Goal: Use online tool/utility: Utilize a website feature to perform a specific function

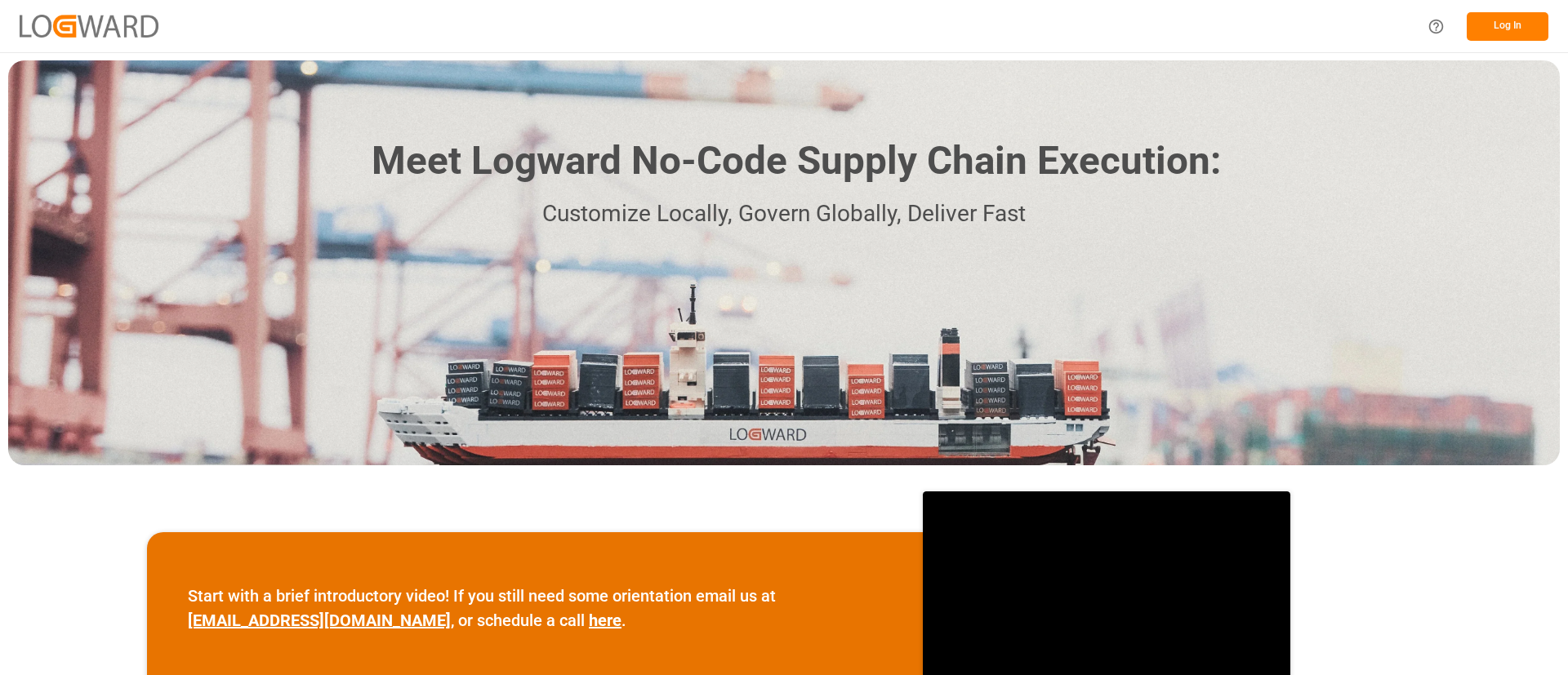
click at [1505, 34] on button "Log In" at bounding box center [1507, 26] width 82 height 29
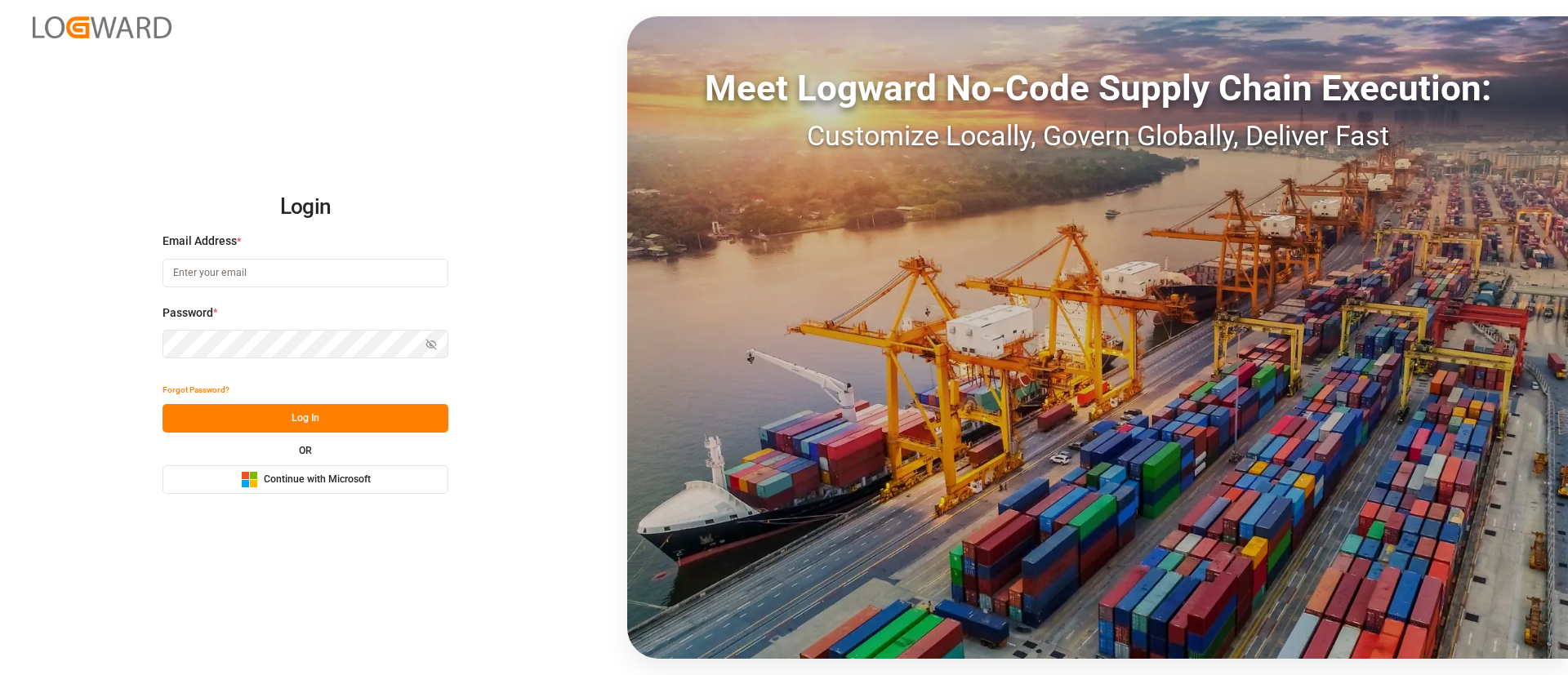
click at [364, 474] on span "Continue with Microsoft" at bounding box center [316, 480] width 107 height 15
click at [304, 480] on span "Continue with Microsoft" at bounding box center [316, 480] width 107 height 15
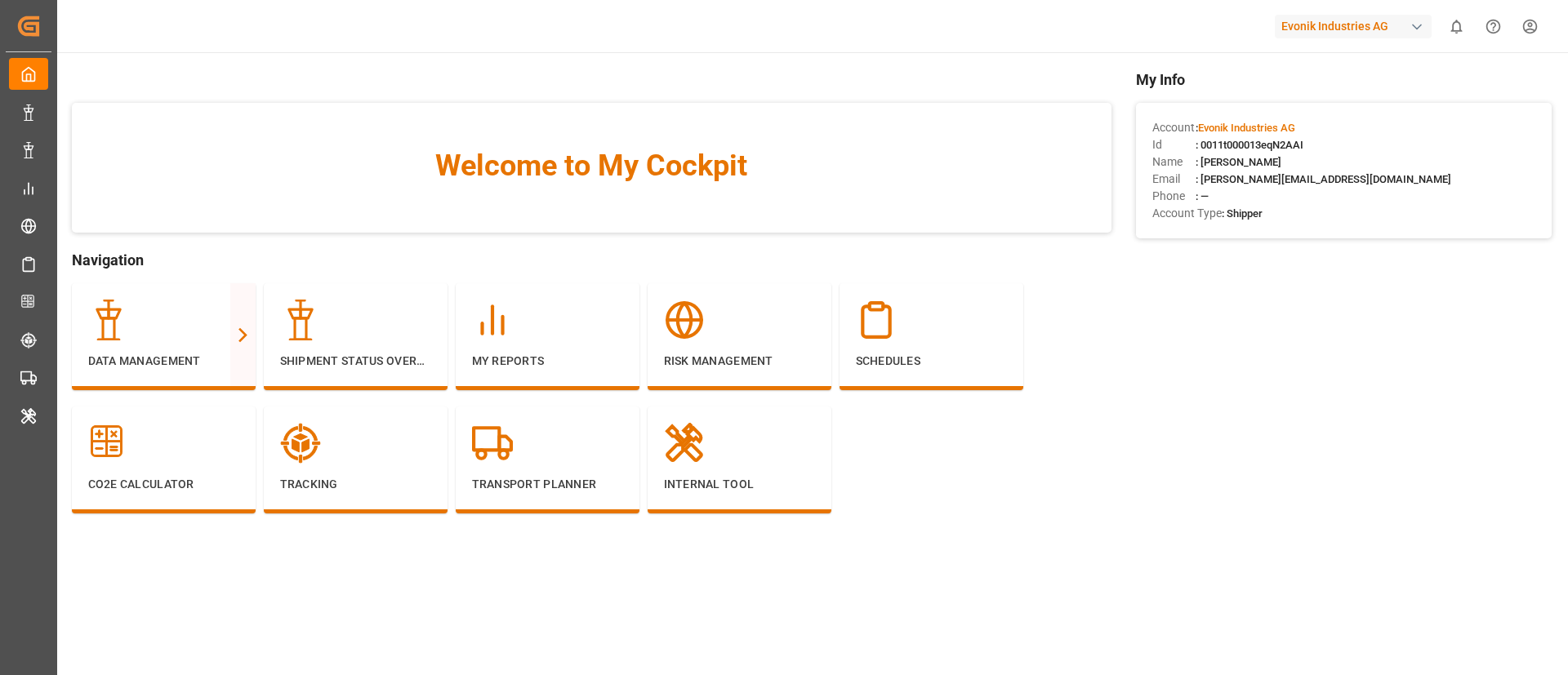
click at [1337, 22] on div "Evonik Industries AG" at bounding box center [1353, 26] width 156 height 23
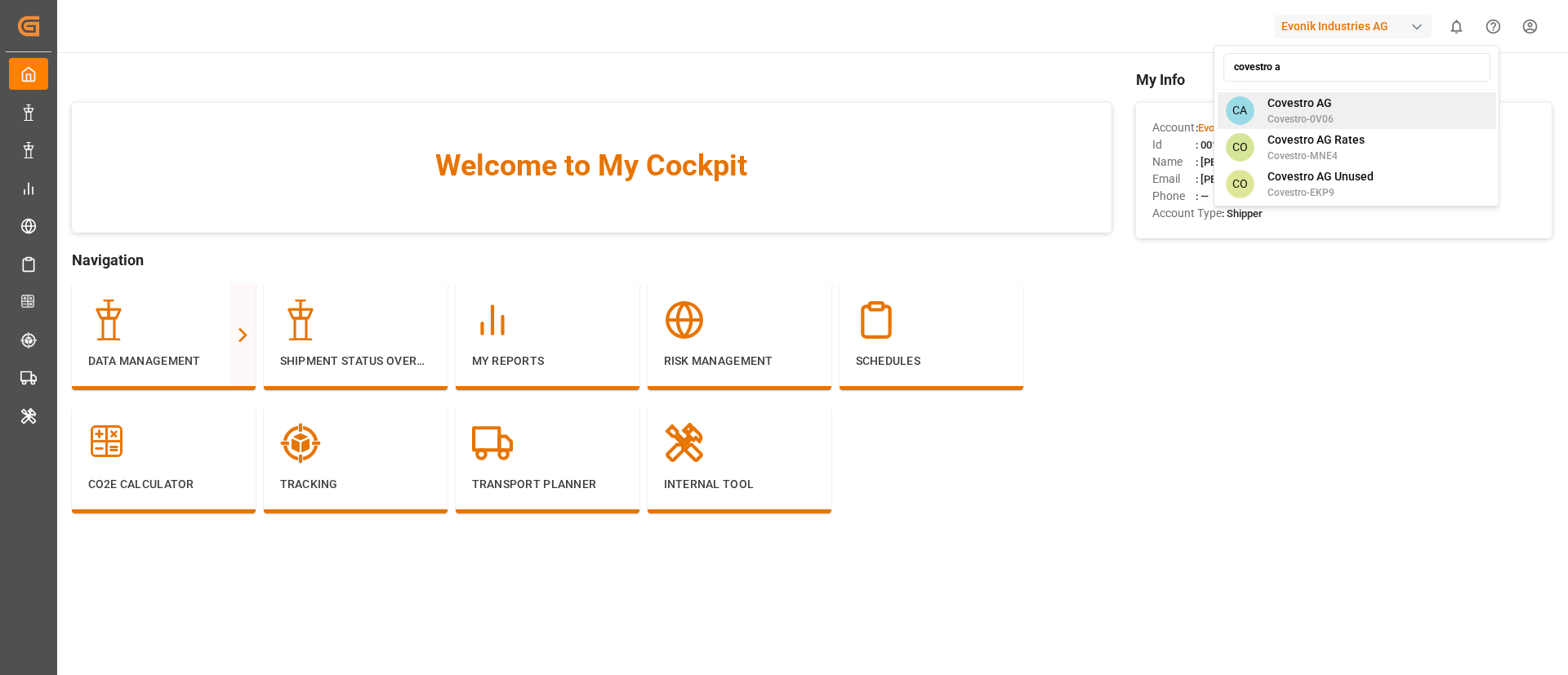
type input "covestro a"
click at [1306, 116] on span "Covestro-0V06" at bounding box center [1300, 119] width 66 height 15
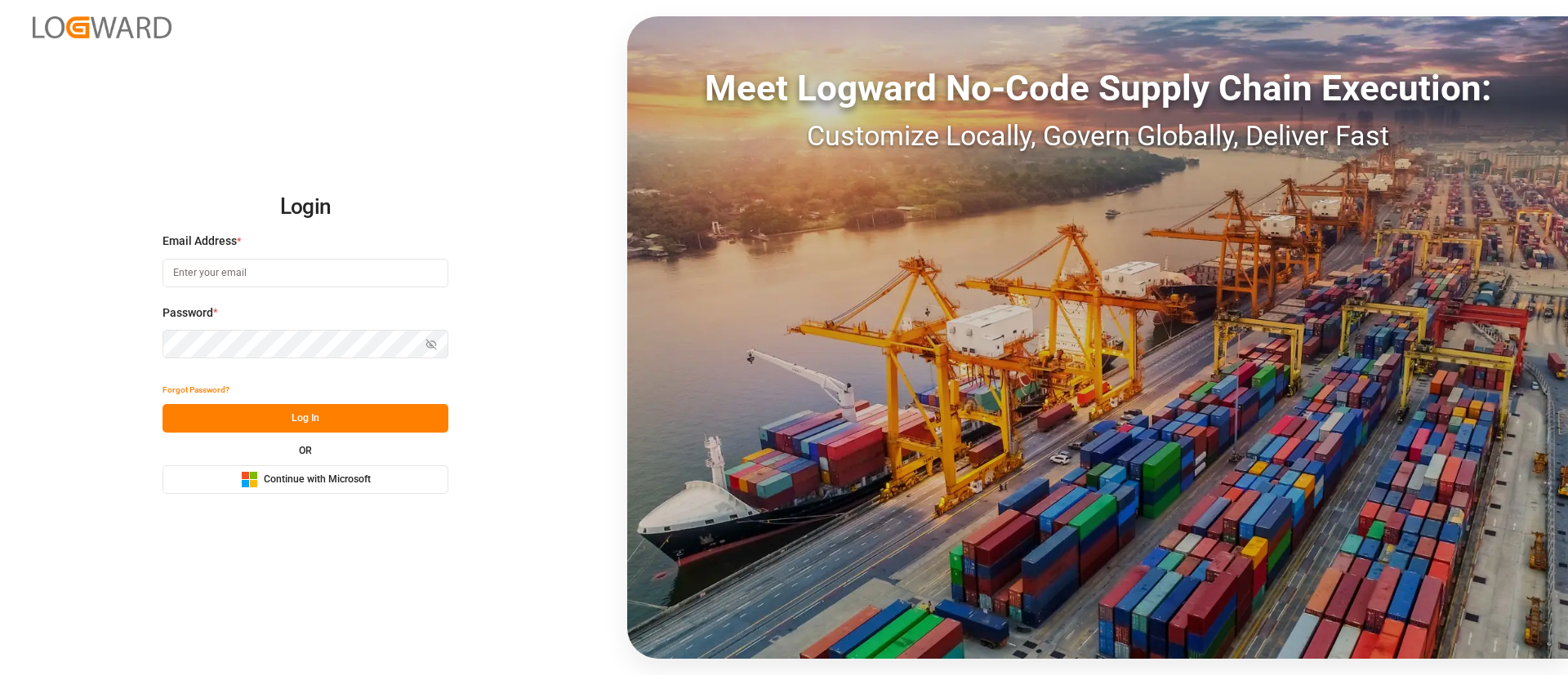
click at [369, 478] on span "Continue with Microsoft" at bounding box center [316, 480] width 107 height 15
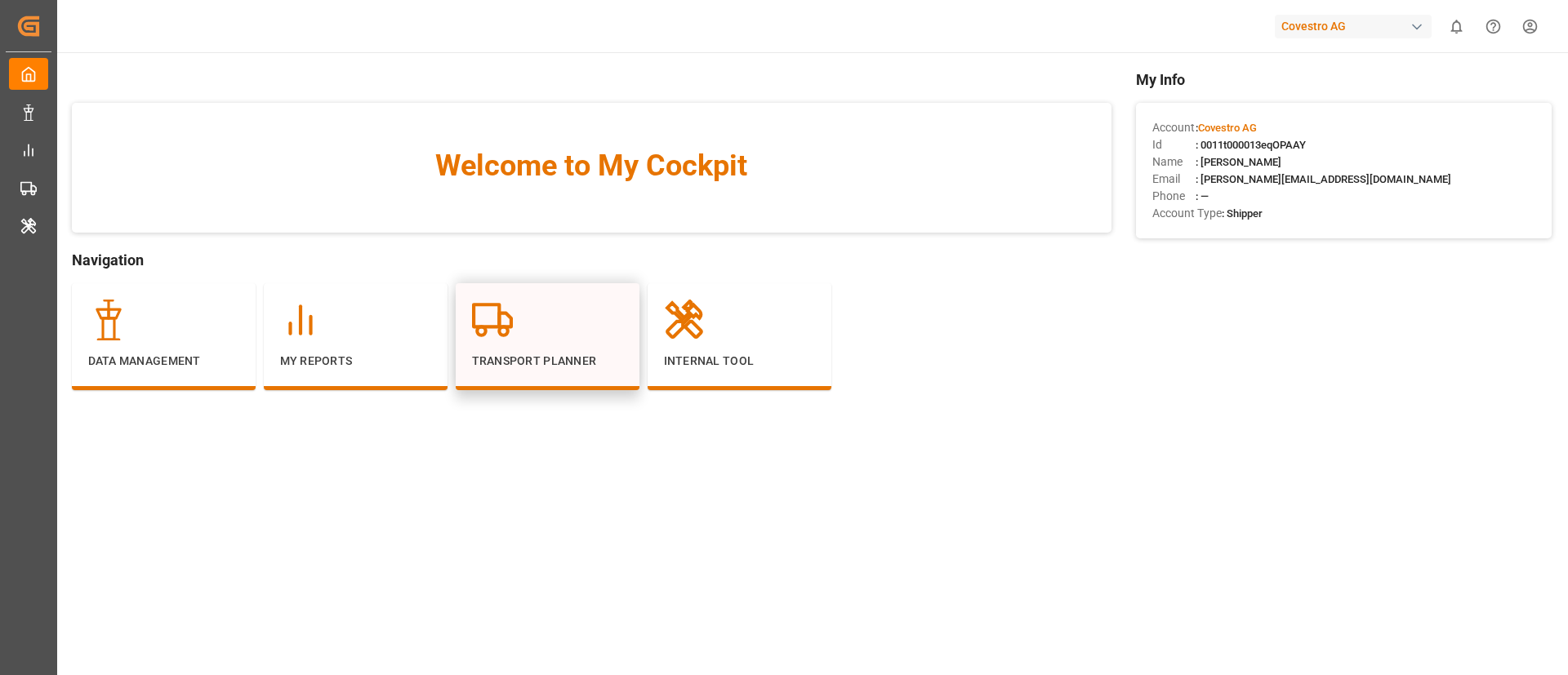
click at [519, 345] on div "Transport Planner" at bounding box center [548, 334] width 151 height 70
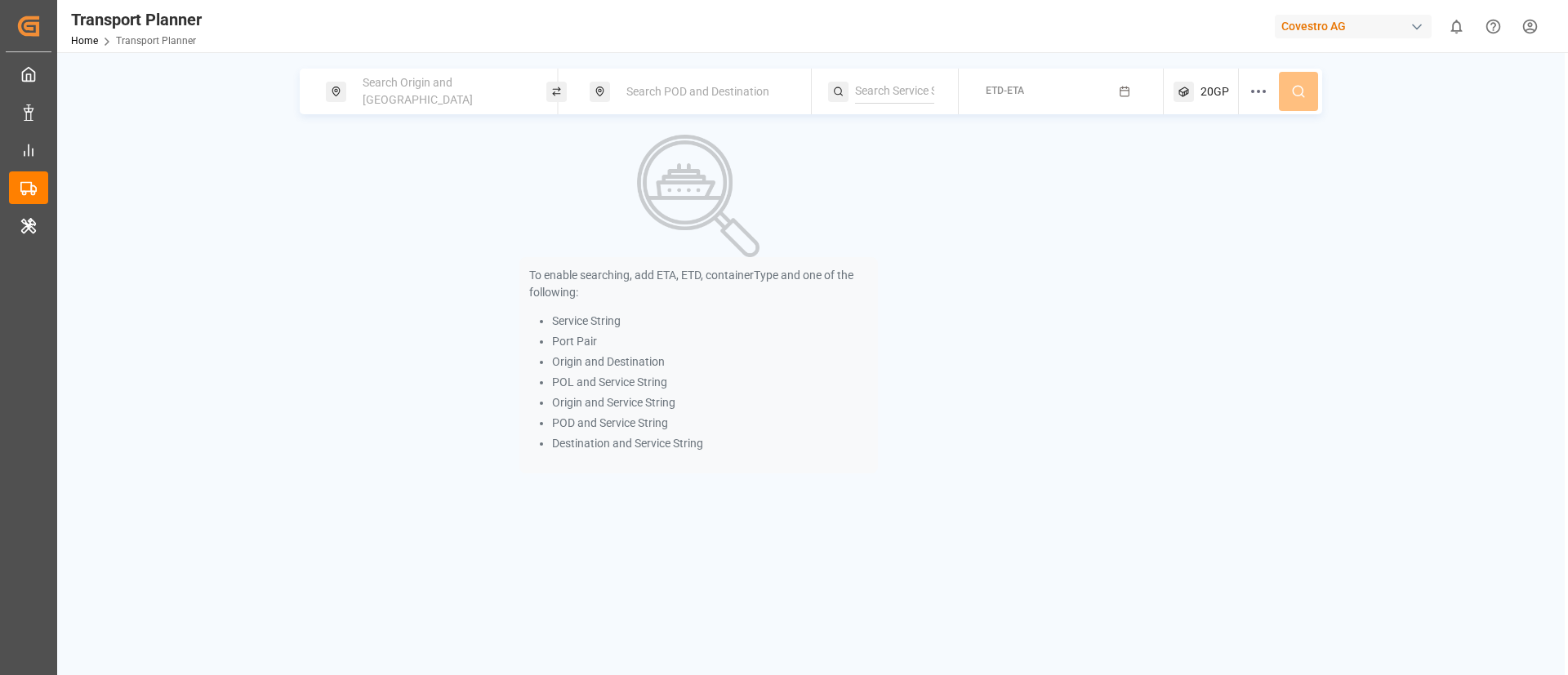
click at [427, 79] on div "Search Origin and [GEOGRAPHIC_DATA]" at bounding box center [441, 91] width 176 height 47
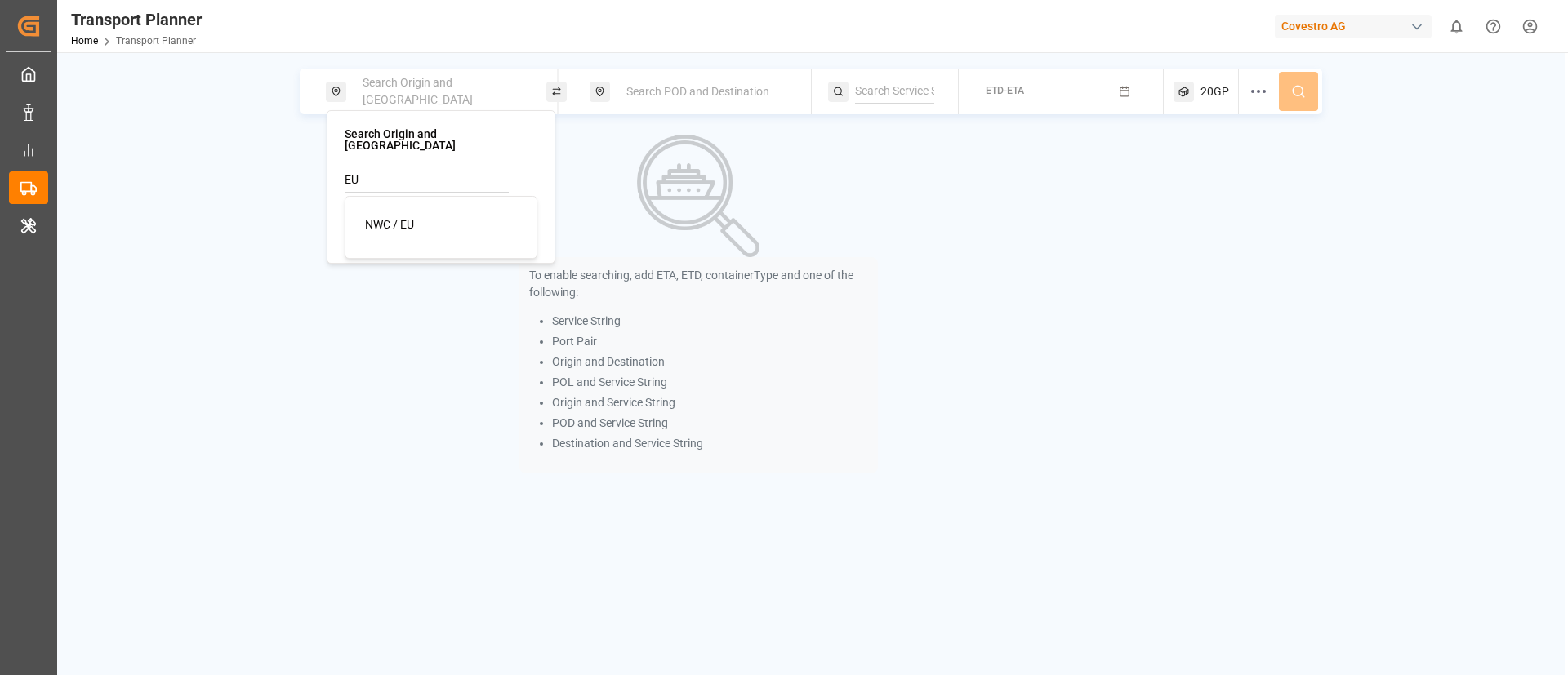
click at [391, 218] on span "NWC / EU" at bounding box center [389, 224] width 49 height 13
type input "NWC / EU"
click at [728, 82] on div "Search POD and Destination" at bounding box center [704, 91] width 176 height 30
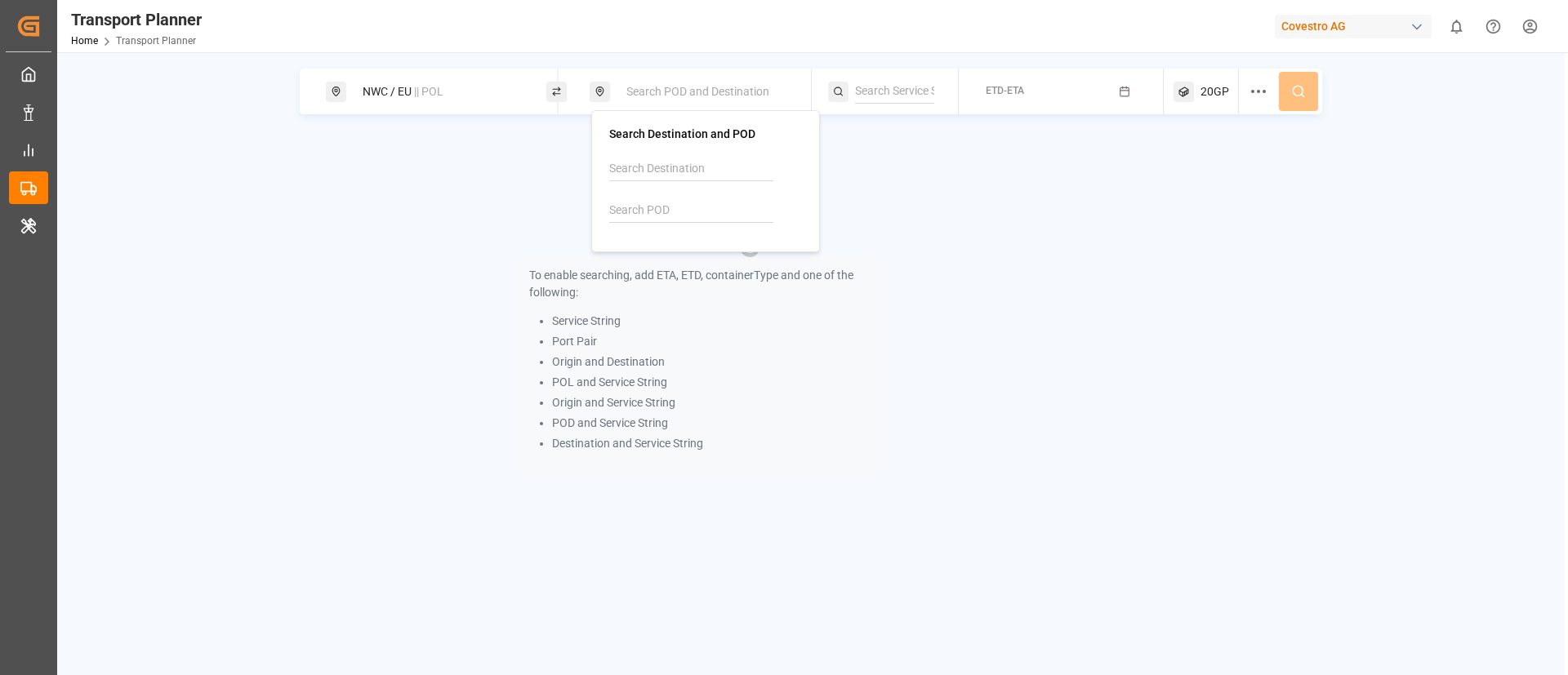
paste input "CNSHA"
click at [641, 209] on input "CNSHA" at bounding box center [691, 210] width 164 height 24
type input "CNSHA"
click at [646, 256] on img at bounding box center [638, 255] width 17 height 13
paste input "CNSHA"
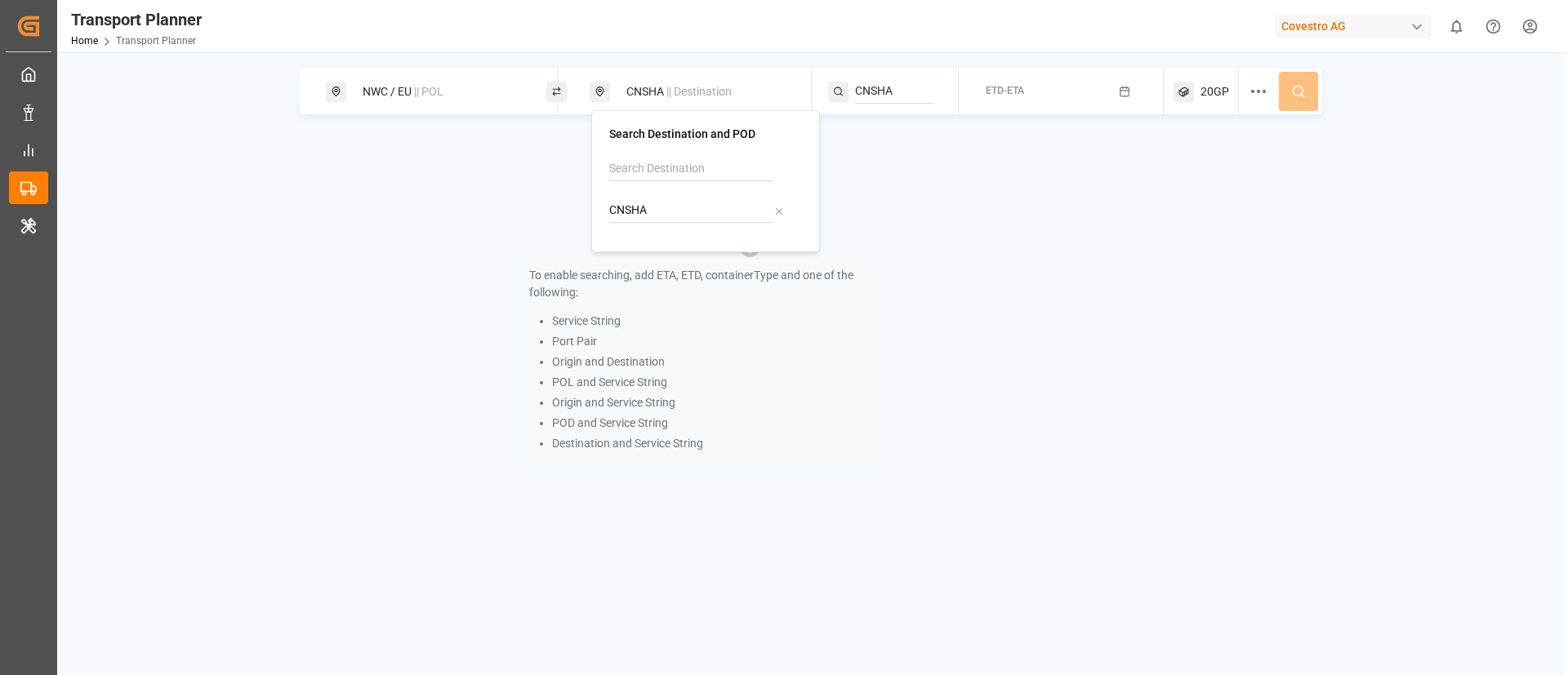
click at [894, 79] on input "CNSHA" at bounding box center [894, 91] width 79 height 24
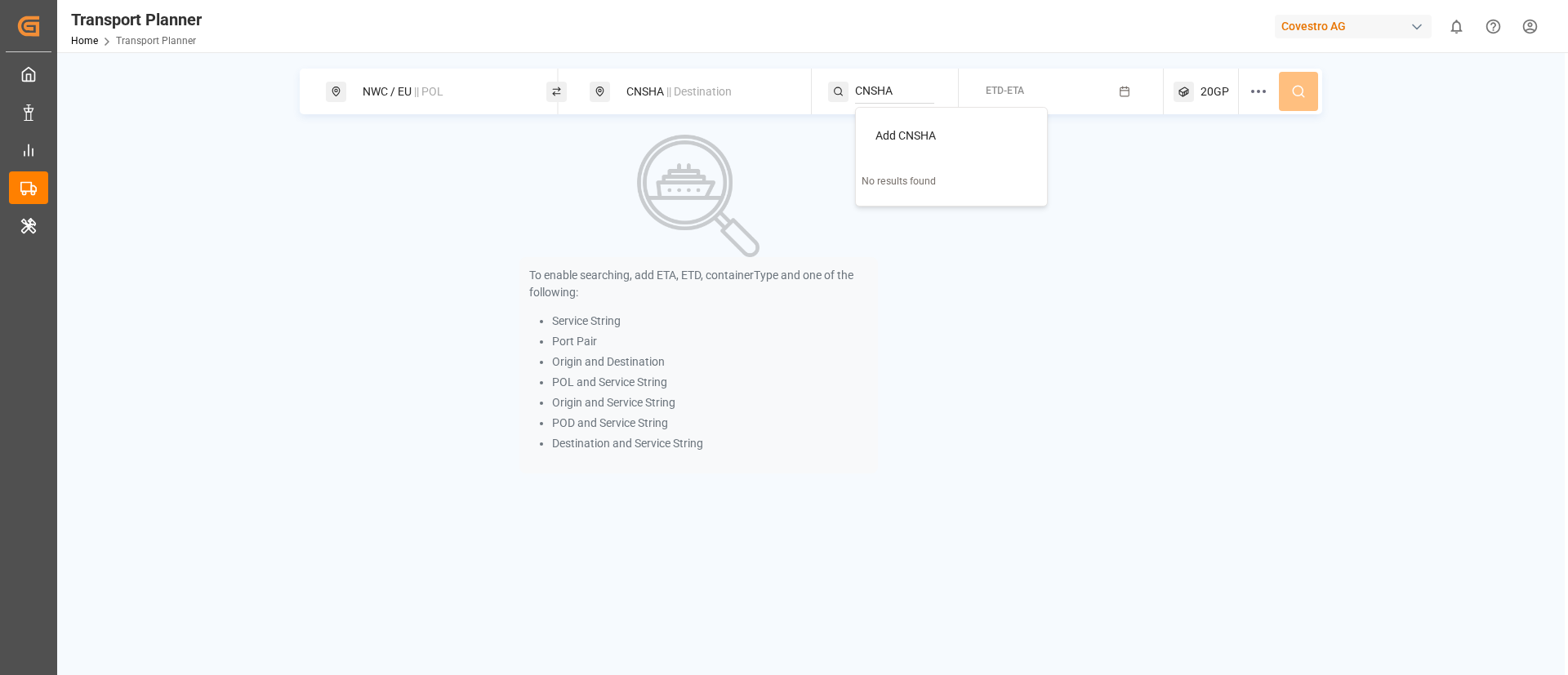
click at [898, 85] on input "CNSHA" at bounding box center [894, 91] width 79 height 24
paste input "FE4"
type input "FE4"
click at [892, 137] on span "FE4" at bounding box center [885, 135] width 20 height 13
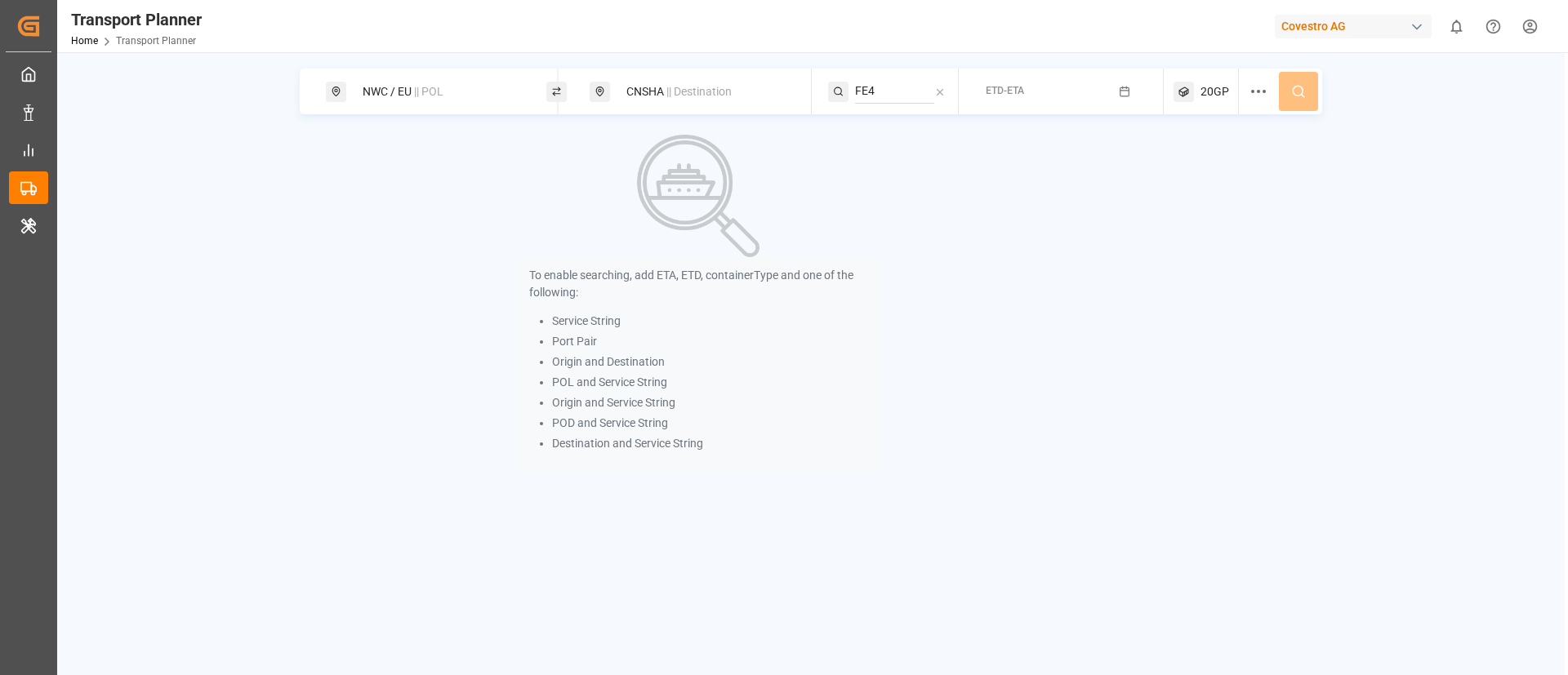
click at [1046, 87] on button "ETD-ETA" at bounding box center [1060, 91] width 185 height 32
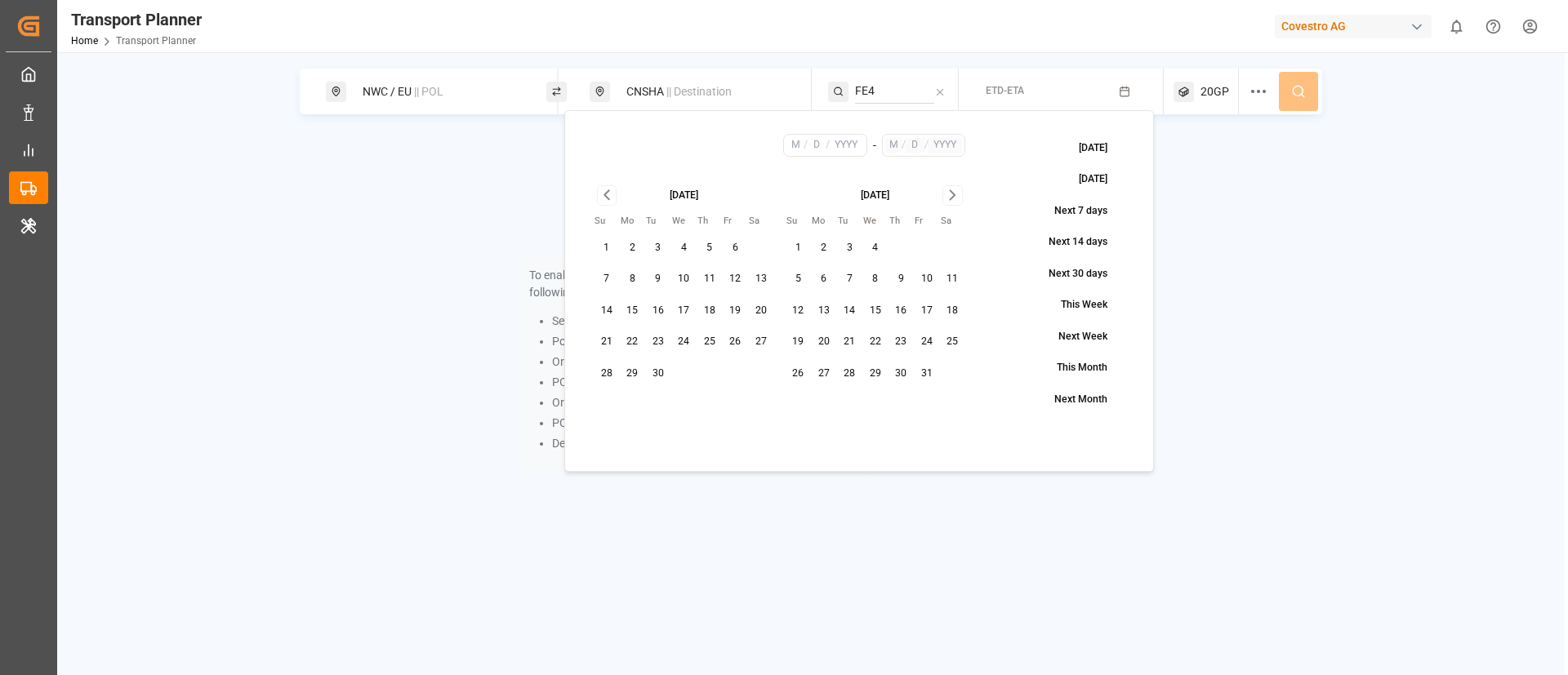
click at [633, 281] on button "8" at bounding box center [633, 279] width 26 height 26
type input "9"
type input "8"
type input "2025"
click at [946, 196] on icon "Go to next month" at bounding box center [953, 195] width 19 height 20
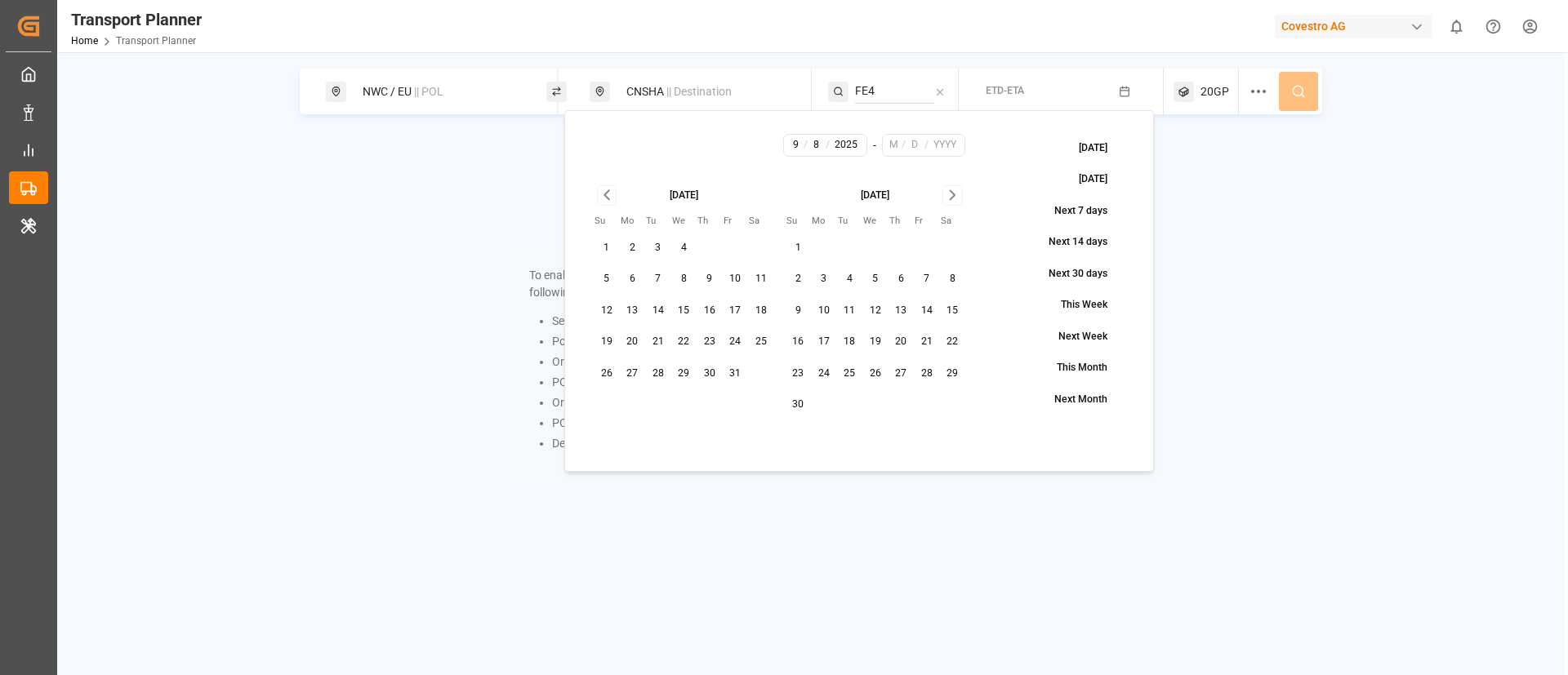
click at [946, 196] on icon "Go to next month" at bounding box center [953, 195] width 19 height 20
click at [879, 374] on button "31" at bounding box center [875, 374] width 26 height 26
type input "12"
type input "31"
type input "2025"
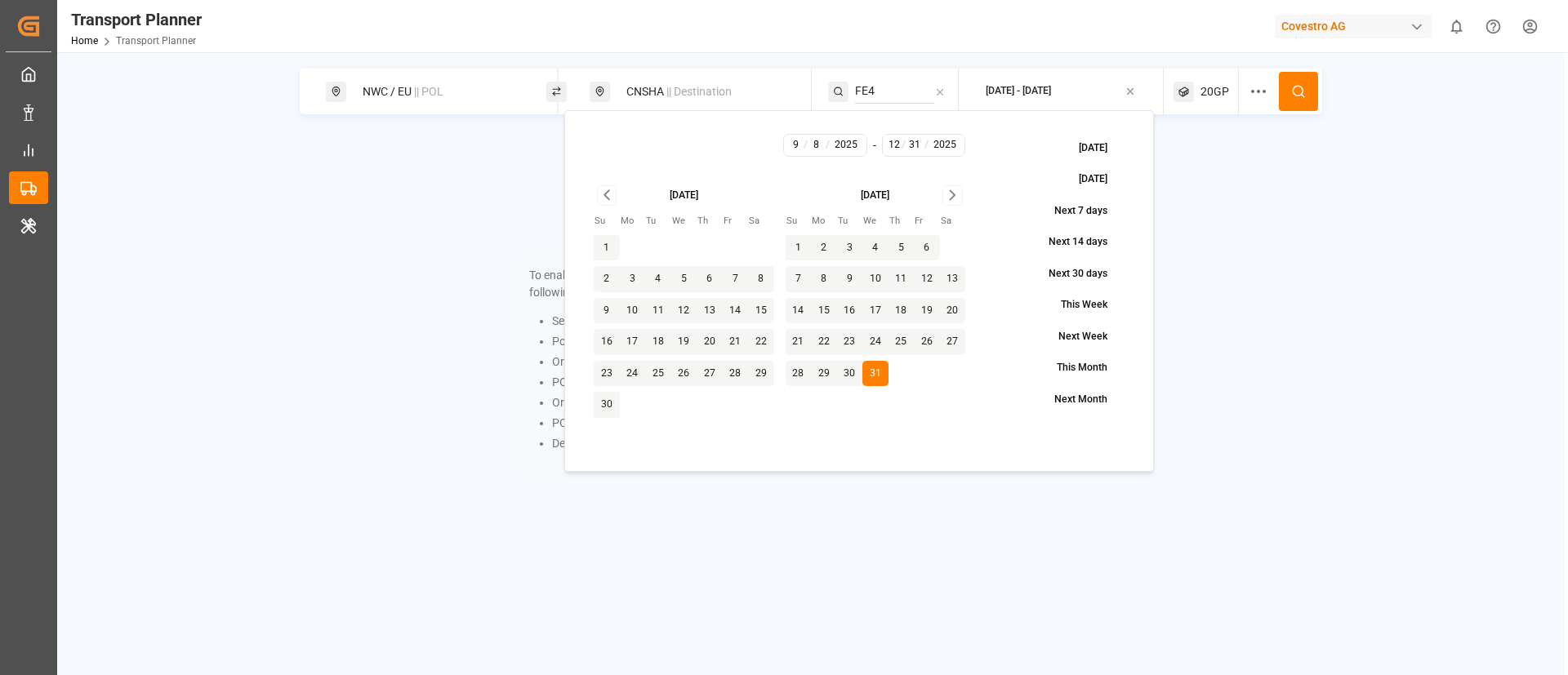
click at [1298, 88] on icon at bounding box center [1298, 91] width 15 height 15
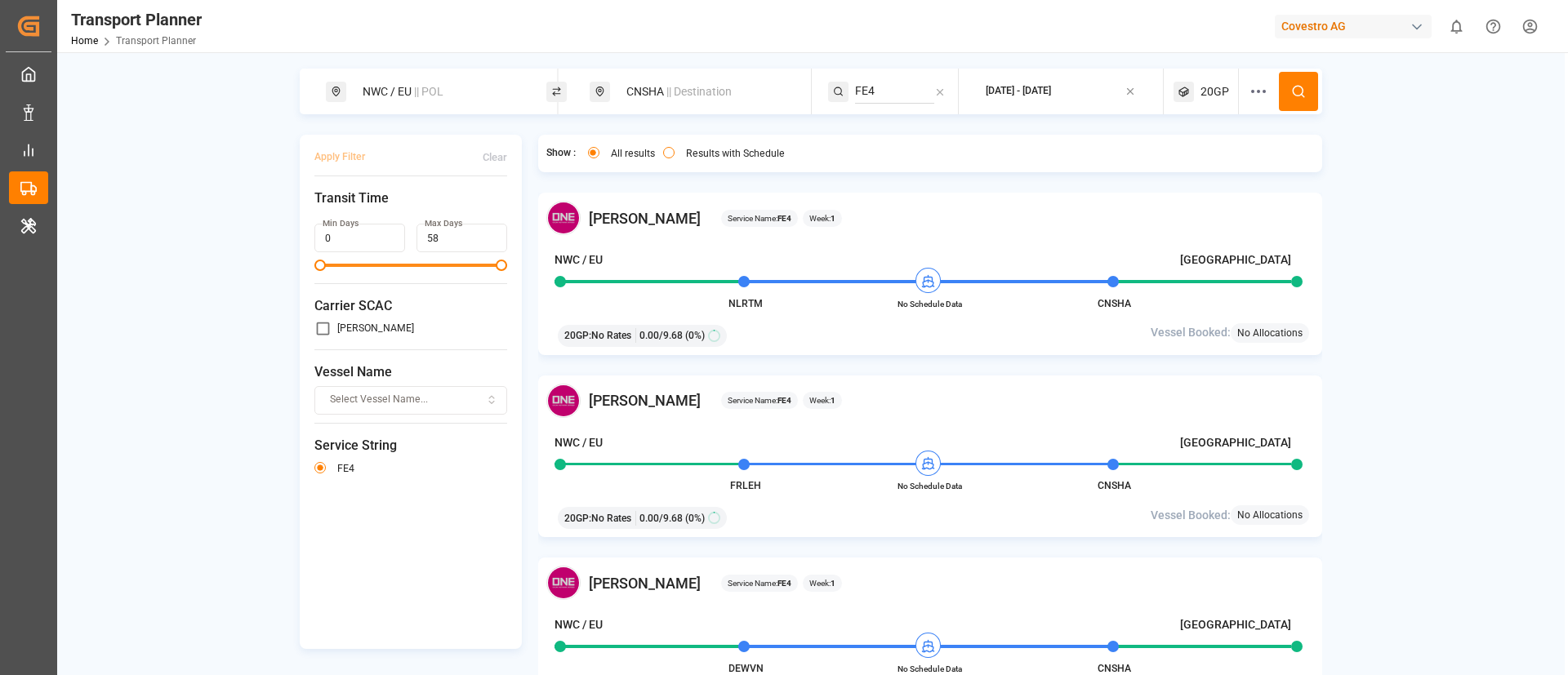
click at [707, 96] on span "|| Destination" at bounding box center [699, 91] width 65 height 13
click at [679, 209] on input "CNSHA" at bounding box center [688, 210] width 164 height 24
paste input "USNYC"
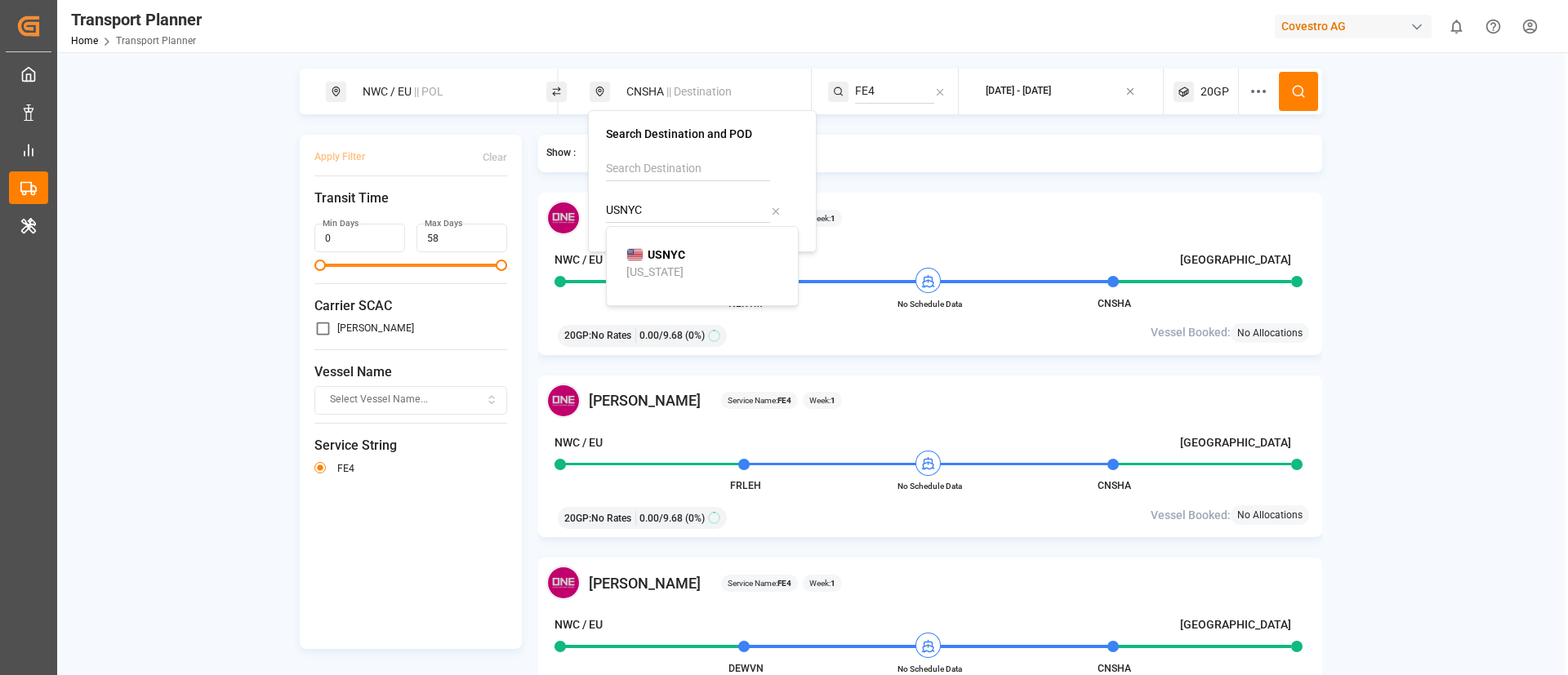
type input "USNYC"
click at [660, 263] on div "[US_STATE]" at bounding box center [655, 272] width 57 height 17
click at [871, 91] on input "FE4" at bounding box center [894, 91] width 79 height 24
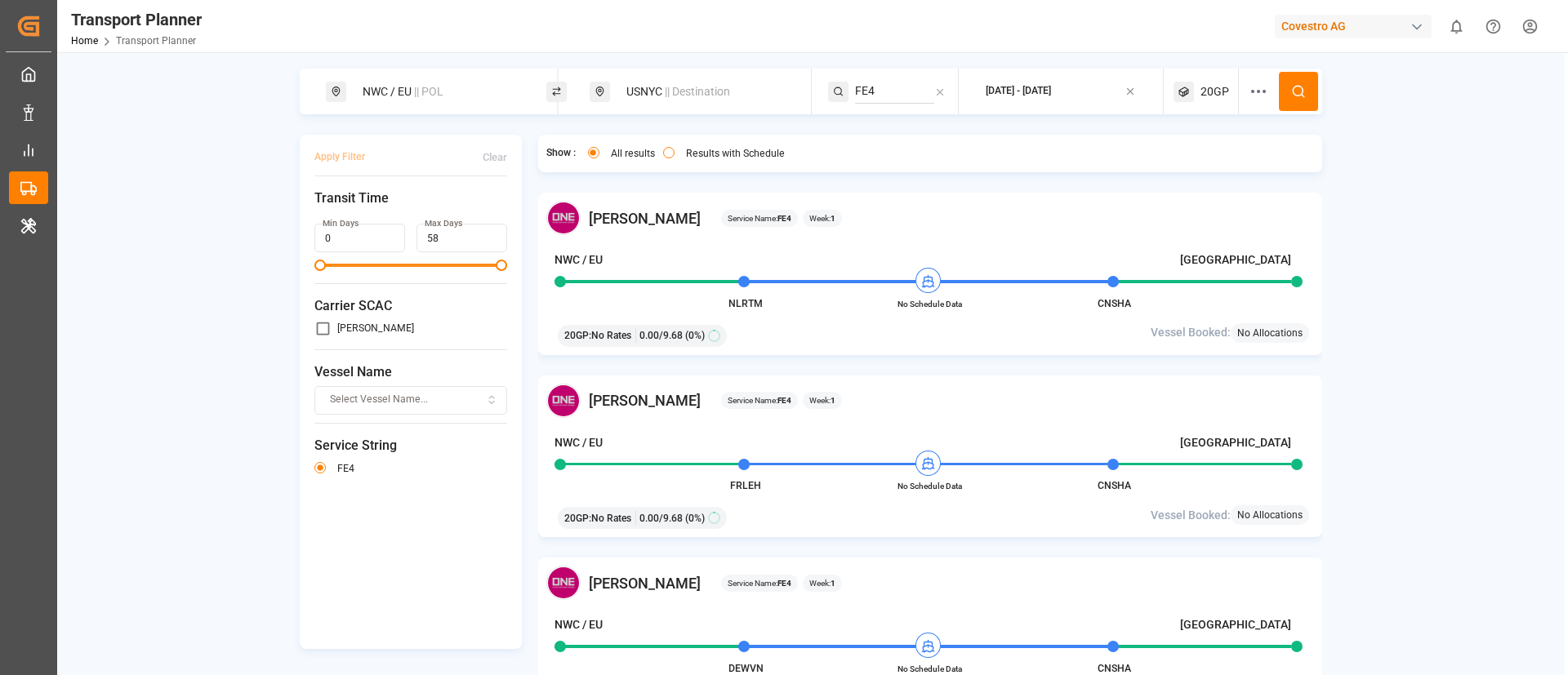
click at [871, 91] on input "FE4" at bounding box center [894, 91] width 79 height 24
paste input "AT1"
type input "AT1"
click at [887, 136] on span "AT1" at bounding box center [885, 135] width 20 height 13
click at [1293, 88] on icon at bounding box center [1298, 91] width 15 height 15
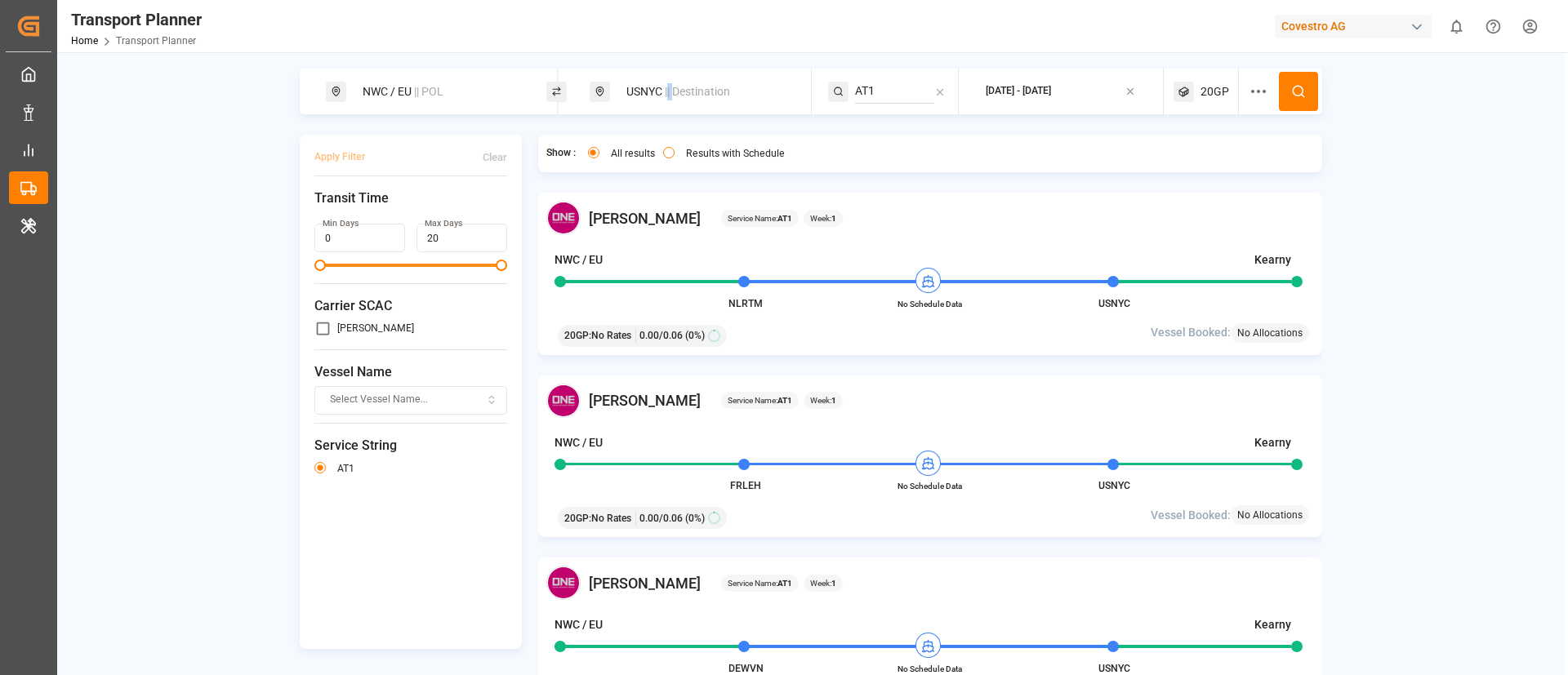
drag, startPoint x: 668, startPoint y: 112, endPoint x: 674, endPoint y: 105, distance: 9.2
click at [674, 105] on div "USNYC || Destination" at bounding box center [700, 91] width 221 height 46
click at [674, 105] on div "USNYC || Destination" at bounding box center [704, 91] width 176 height 30
click at [652, 212] on input "USNYC" at bounding box center [688, 210] width 164 height 24
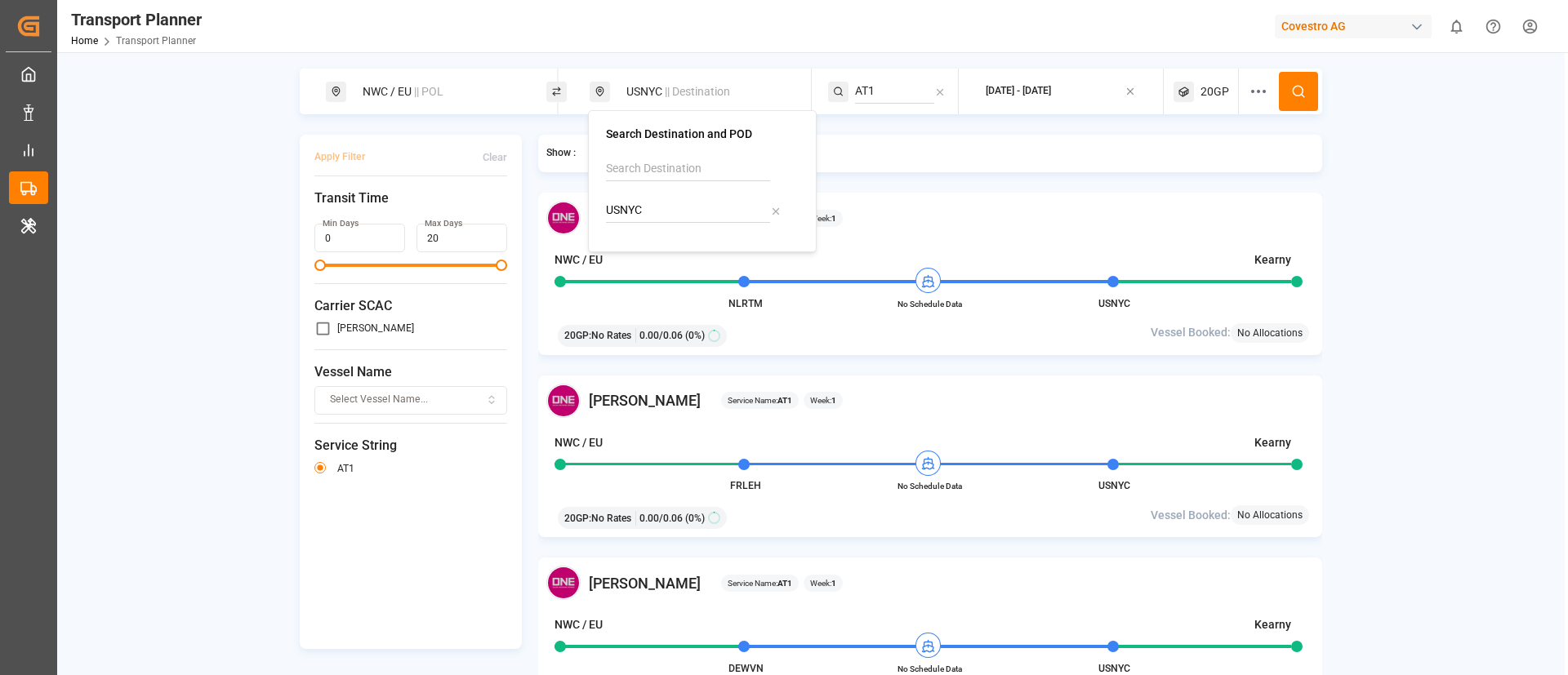
paste input "PECLL"
type input "PECLL"
click at [652, 254] on b "PECLL" at bounding box center [664, 255] width 34 height 13
click at [883, 82] on input "AT1" at bounding box center [894, 91] width 79 height 24
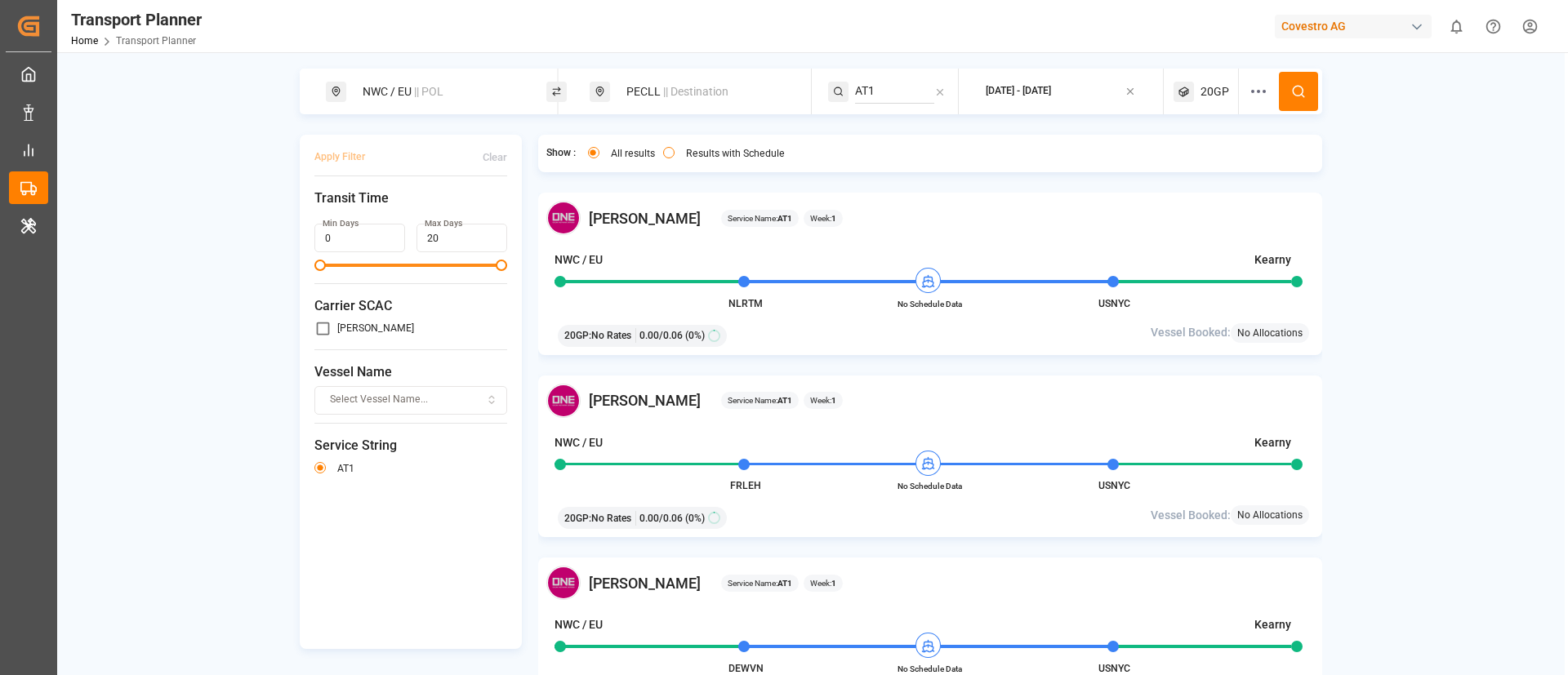
paste input "PECLL SWX"
click at [901, 85] on input "PECLL SWX" at bounding box center [894, 91] width 79 height 24
type input "SWX"
click at [879, 136] on span "SWX" at bounding box center [887, 135] width 23 height 13
